Goal: Information Seeking & Learning: Understand process/instructions

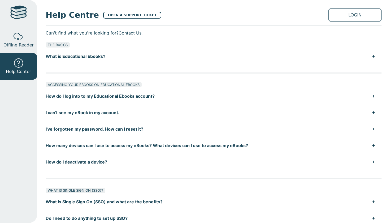
click at [11, 10] on div at bounding box center [18, 13] width 16 height 15
click at [27, 64] on link "Help Center" at bounding box center [18, 66] width 37 height 27
click at [22, 43] on span "Offline Reader" at bounding box center [18, 45] width 30 height 6
